Goal: Find specific page/section: Find specific page/section

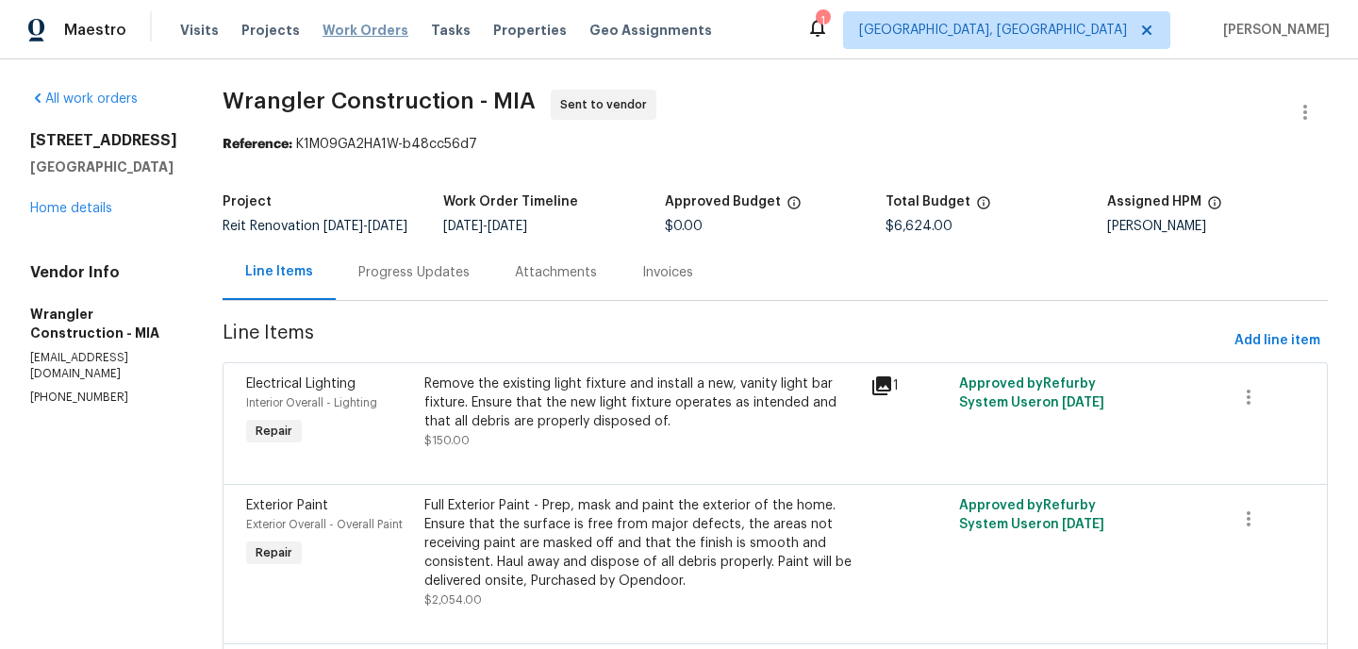
click at [335, 35] on span "Work Orders" at bounding box center [365, 30] width 86 height 19
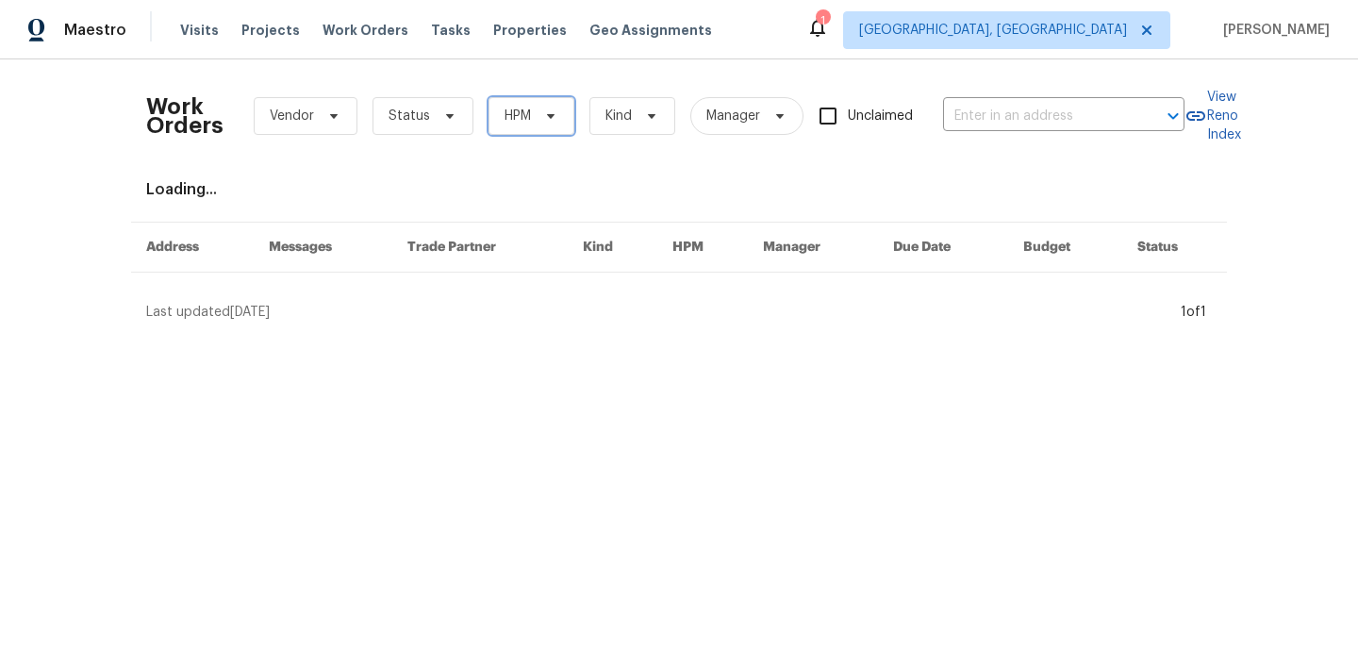
click at [553, 111] on icon at bounding box center [550, 115] width 15 height 15
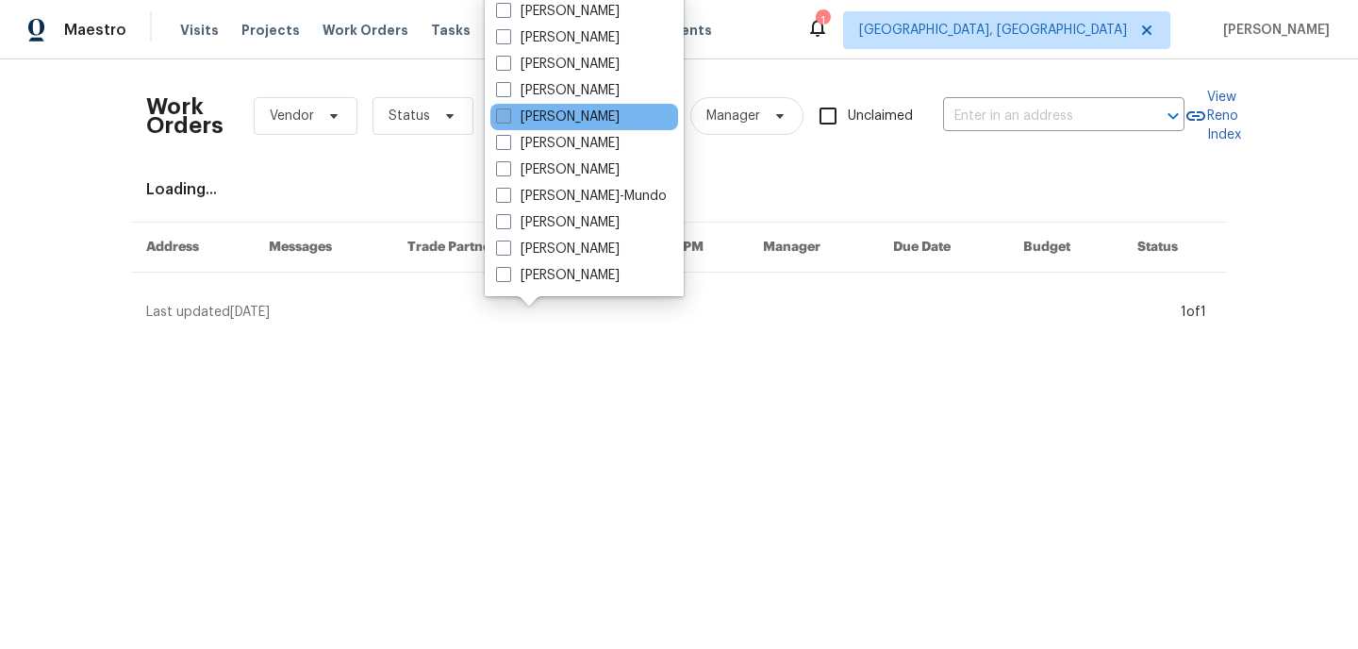
click at [504, 124] on span at bounding box center [503, 115] width 15 height 15
click at [504, 120] on input "[PERSON_NAME]" at bounding box center [502, 113] width 12 height 12
checkbox input "true"
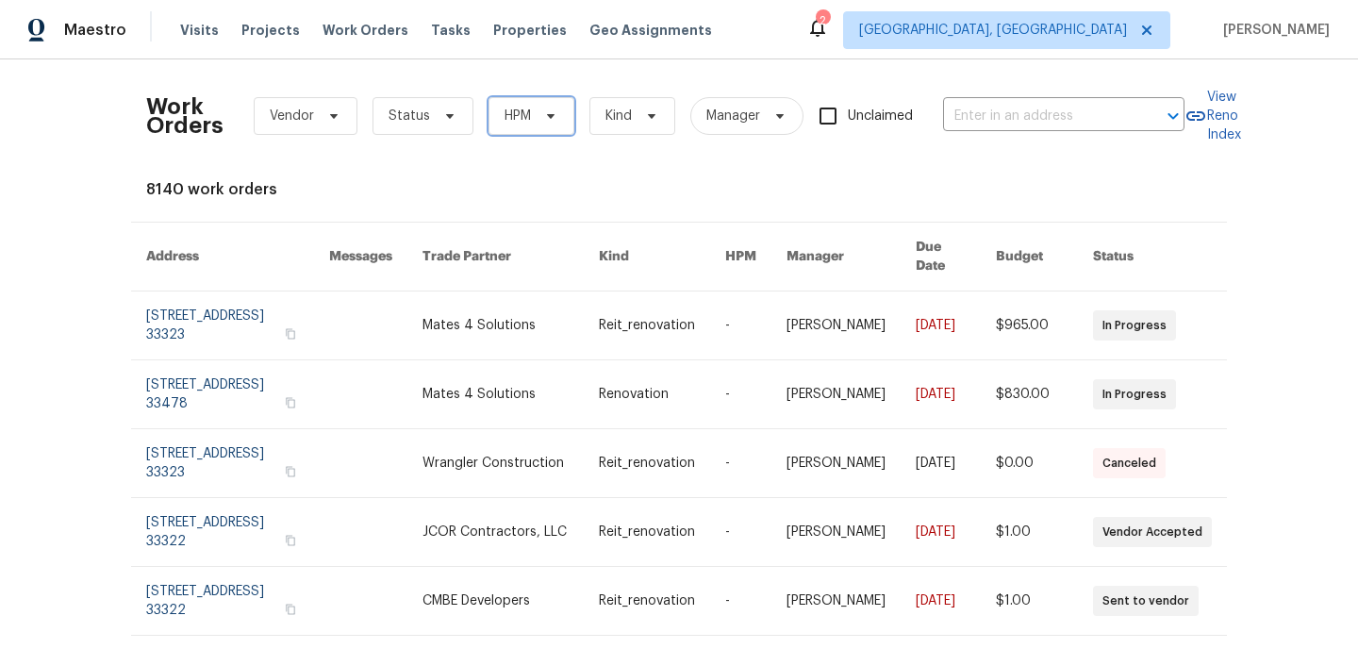
click at [561, 125] on span "HPM" at bounding box center [531, 116] width 86 height 38
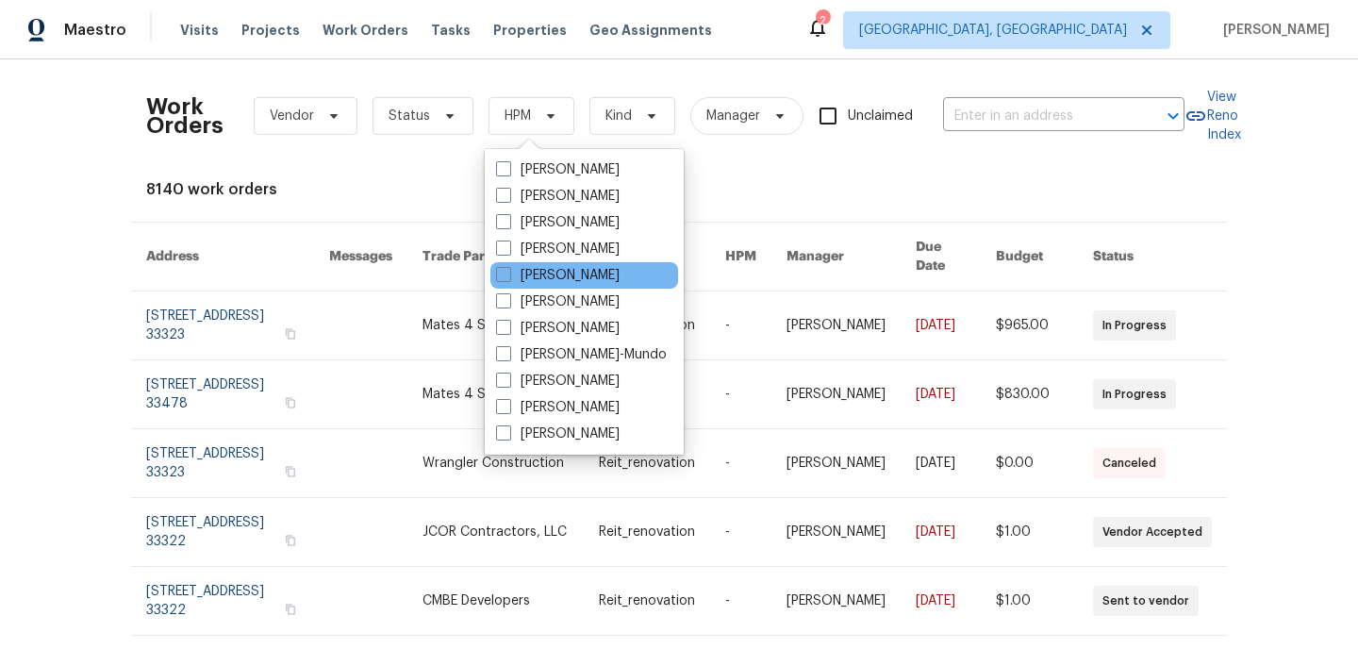
click at [505, 286] on div "[PERSON_NAME]" at bounding box center [584, 275] width 188 height 26
click at [505, 280] on span at bounding box center [503, 274] width 15 height 15
click at [505, 278] on input "[PERSON_NAME]" at bounding box center [502, 272] width 12 height 12
checkbox input "true"
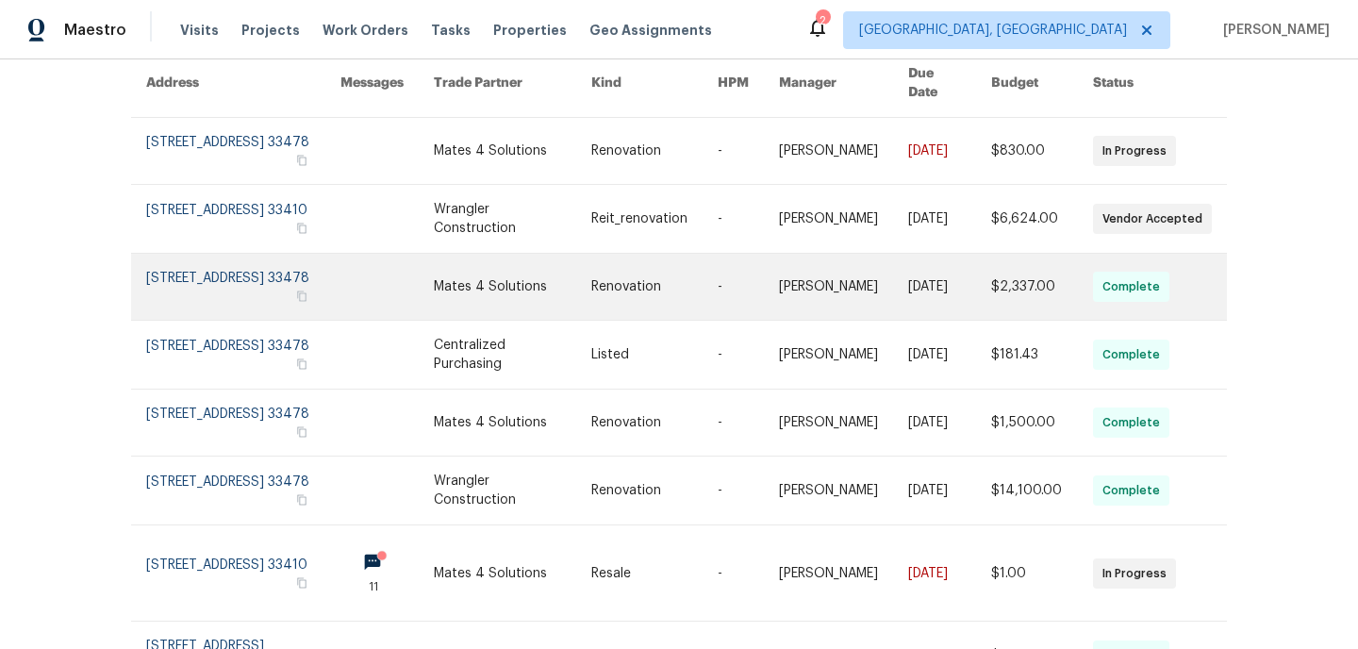
scroll to position [189, 0]
